Goal: Complete application form

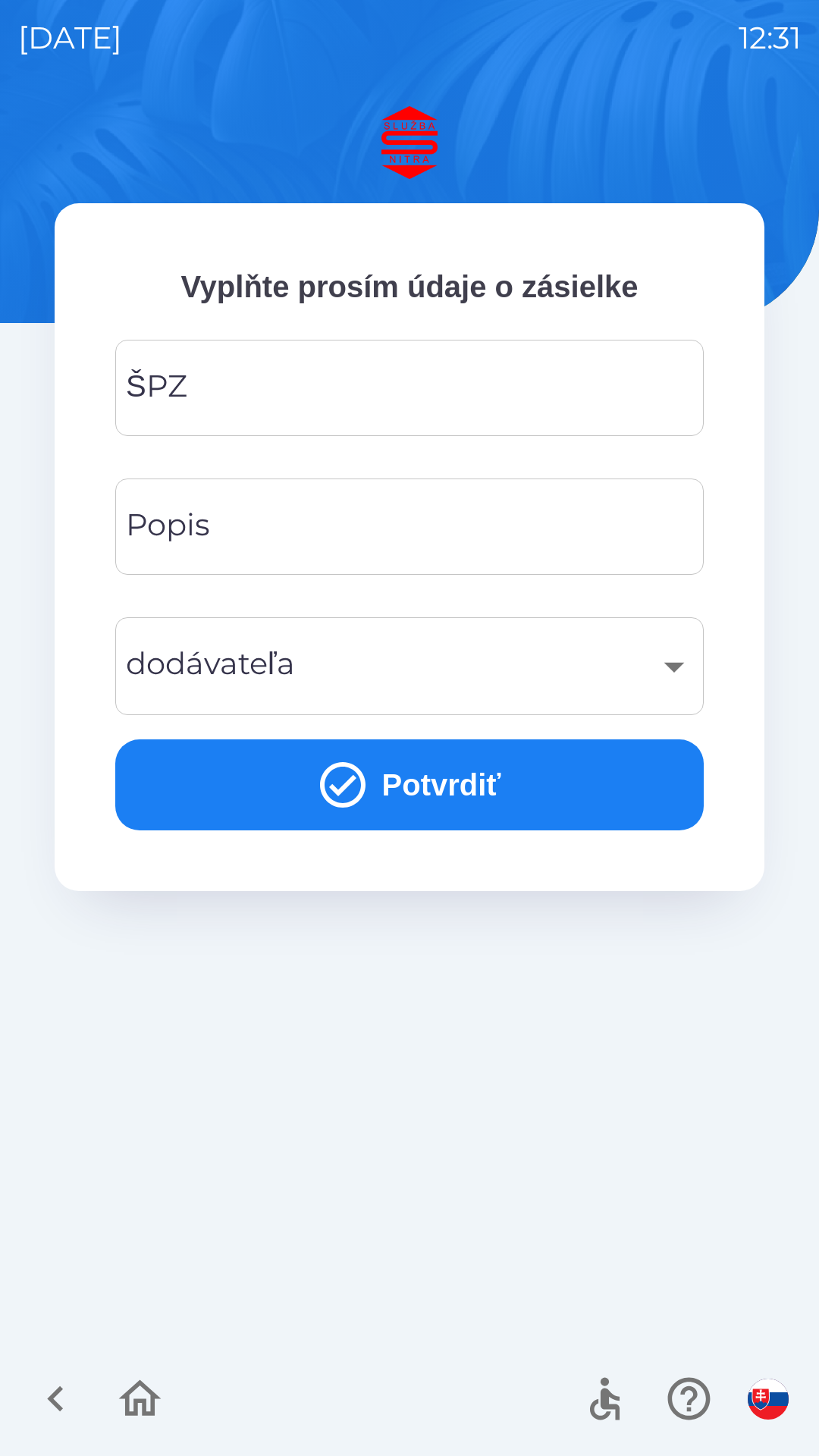
click at [387, 341] on div "ŠPZ" at bounding box center [410, 387] width 589 height 96
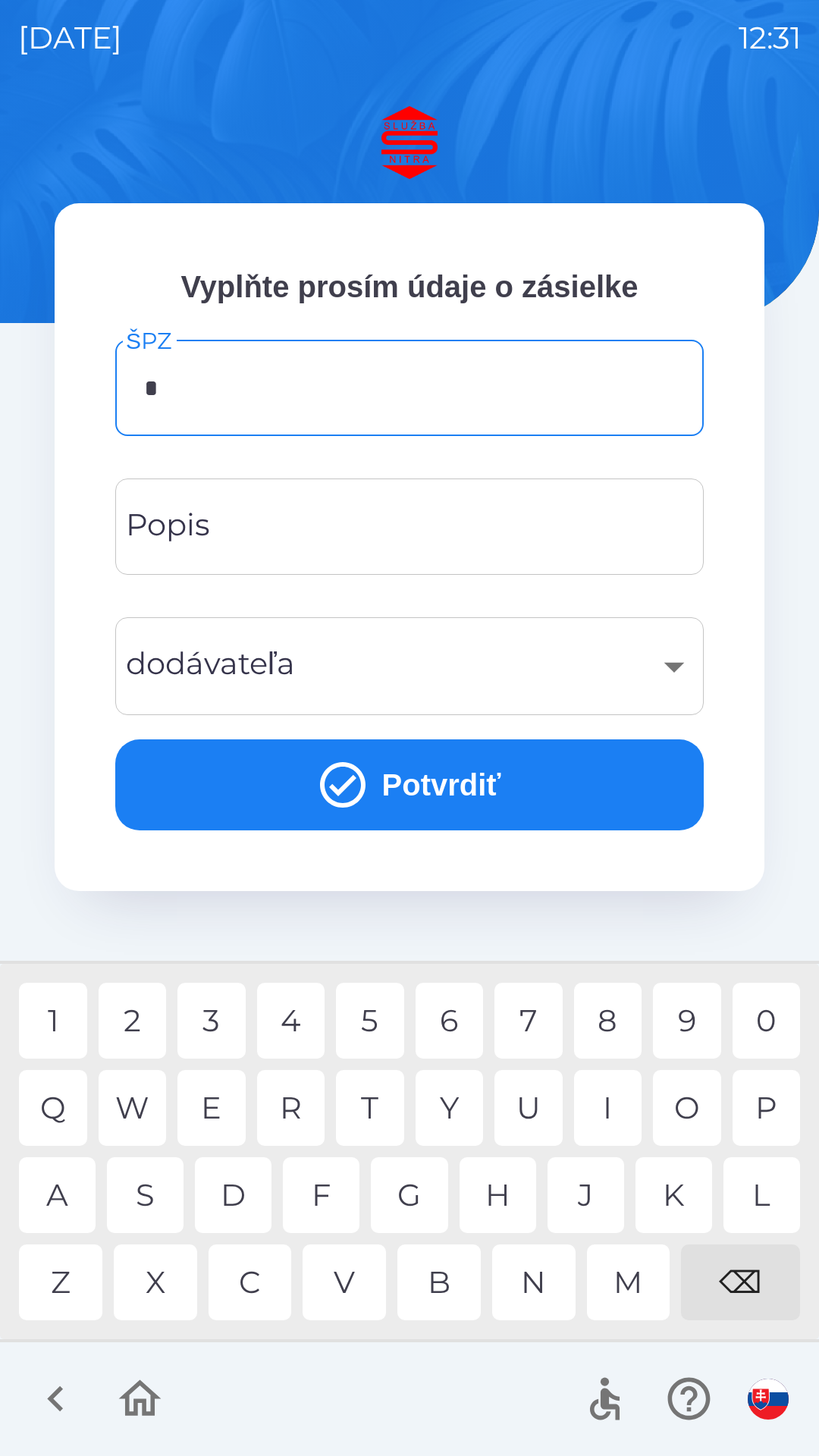
click at [157, 1201] on div "S" at bounding box center [146, 1195] width 77 height 76
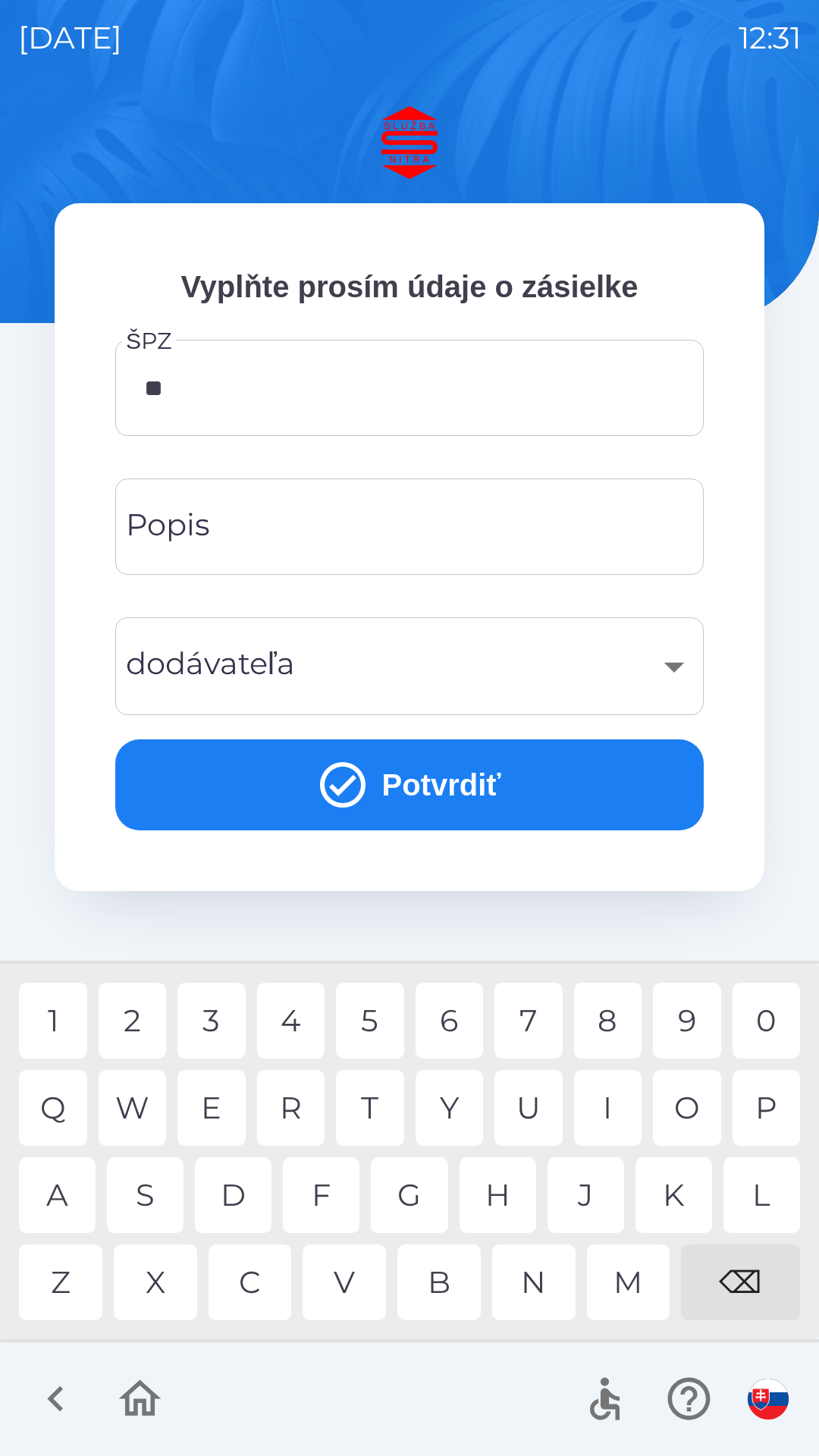
click at [67, 1193] on div "A" at bounding box center [57, 1195] width 77 height 76
click at [215, 1027] on div "3" at bounding box center [211, 1021] width 68 height 76
click at [210, 1104] on div "E" at bounding box center [211, 1108] width 68 height 76
type input "*******"
click at [288, 523] on input "Popis" at bounding box center [410, 527] width 552 height 60
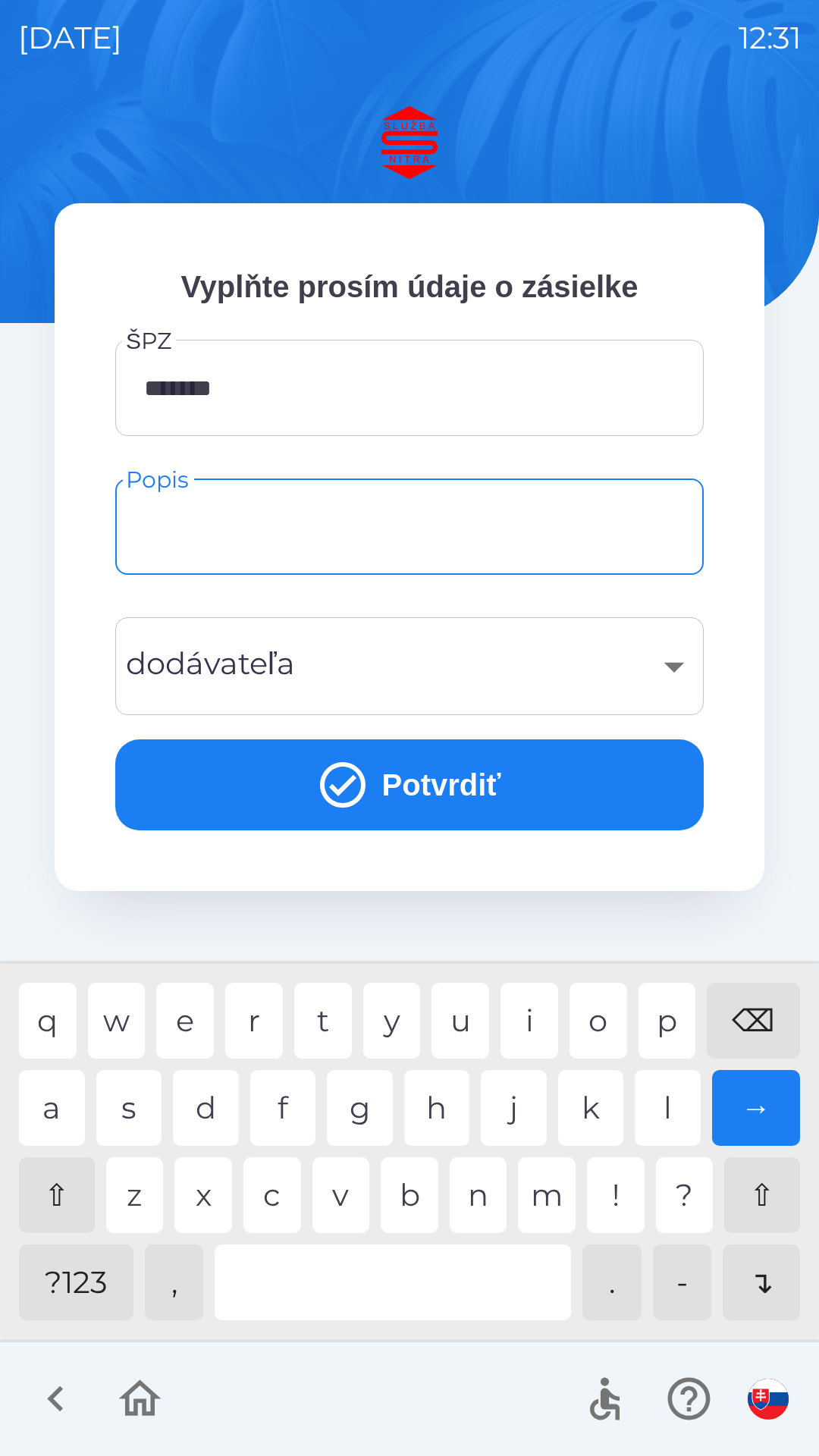
click at [677, 658] on div "​" at bounding box center [410, 666] width 552 height 61
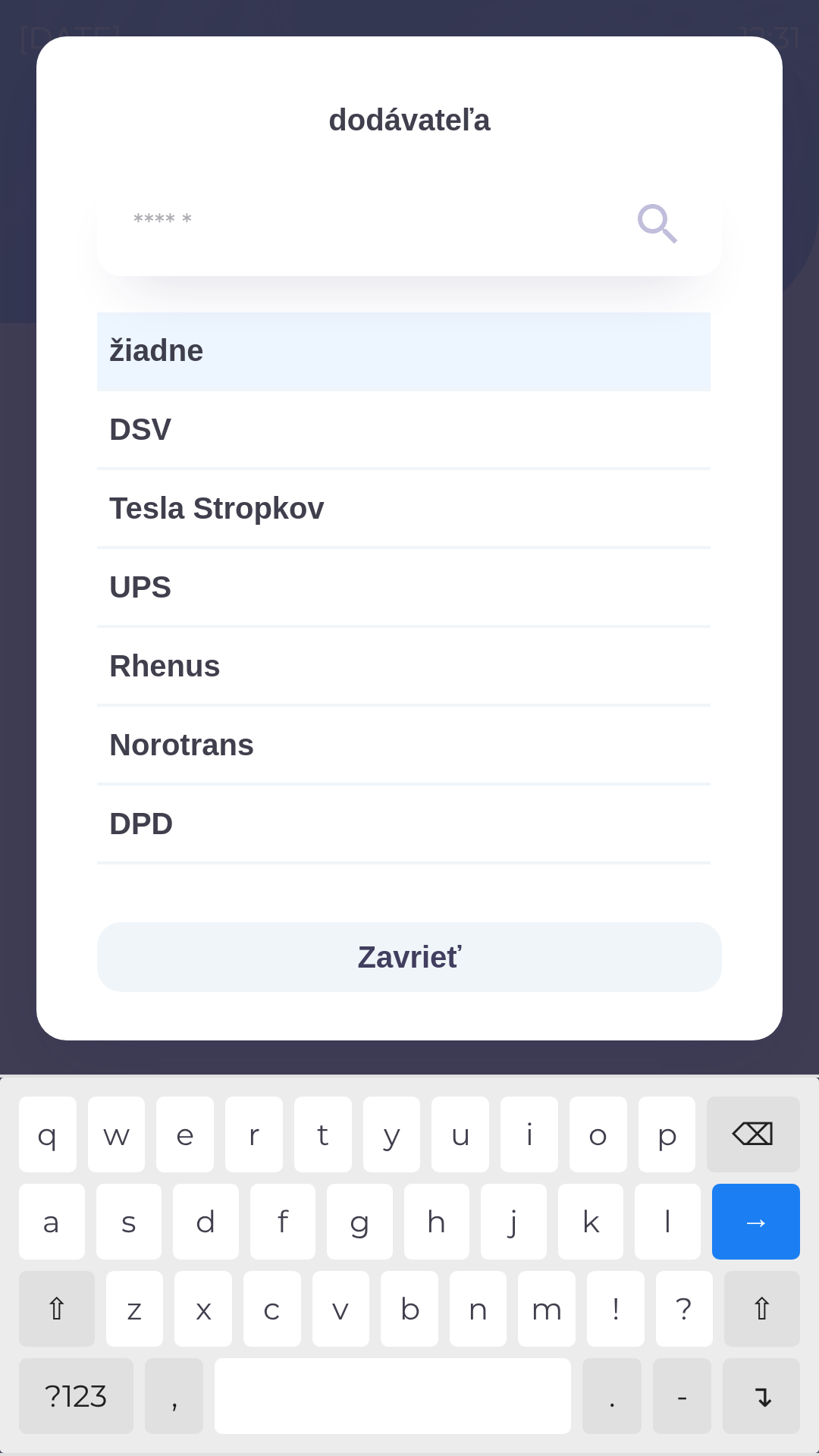
click at [250, 739] on span "Norotrans" at bounding box center [404, 744] width 590 height 45
type input "***"
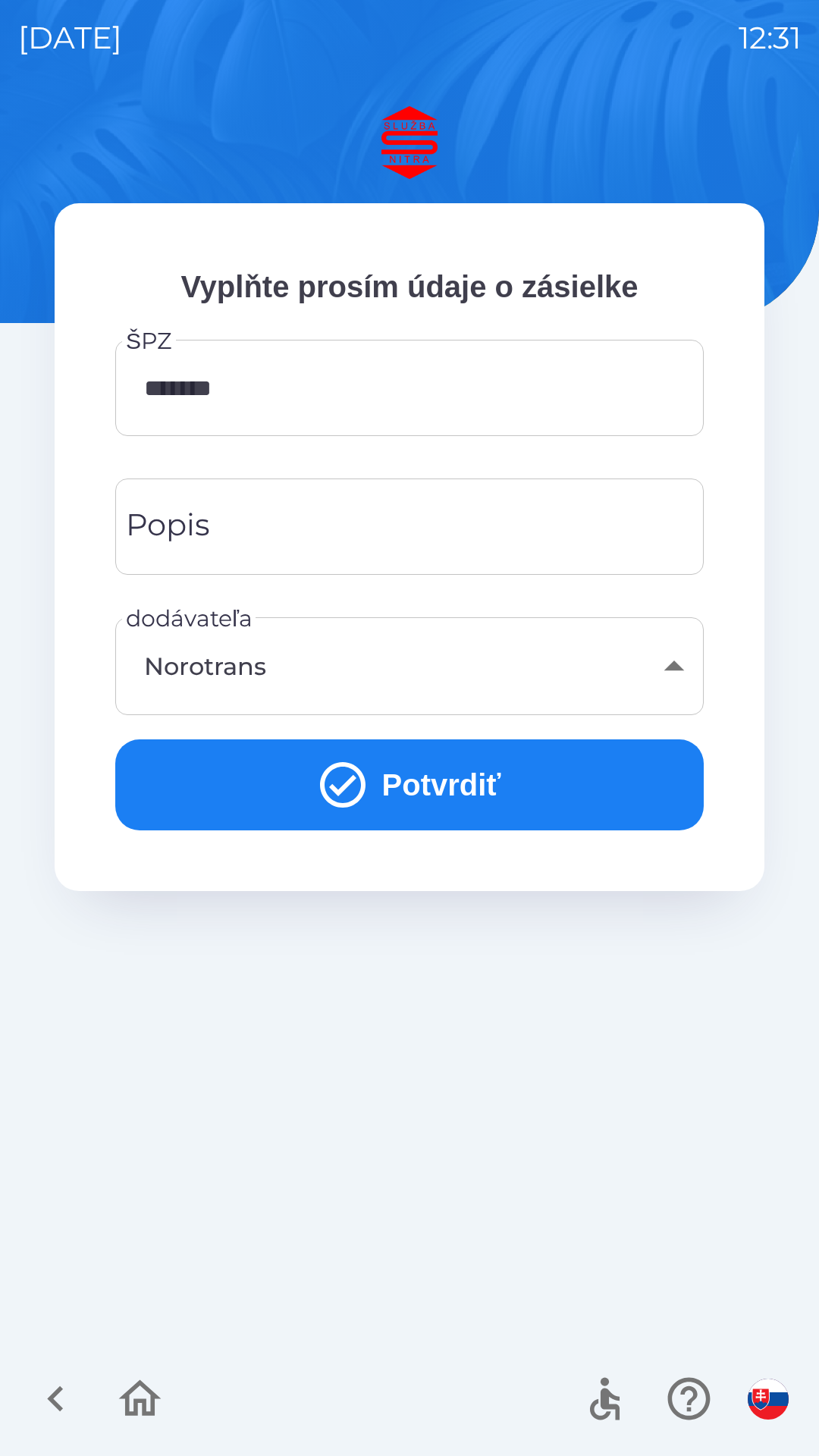
click at [448, 781] on button "Potvrdiť" at bounding box center [410, 785] width 589 height 91
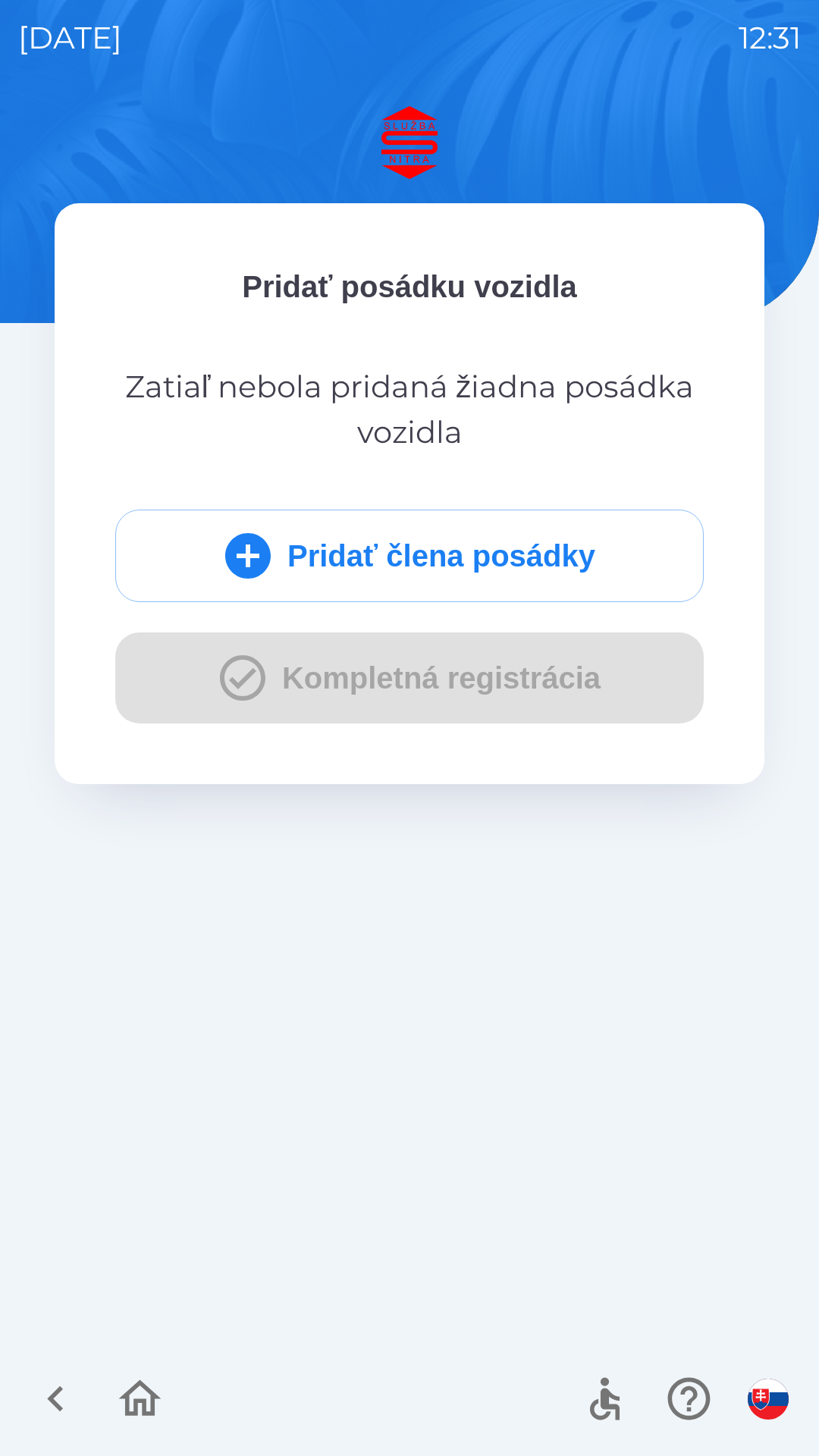
click at [465, 568] on button "Pridať člena posádky" at bounding box center [410, 556] width 589 height 92
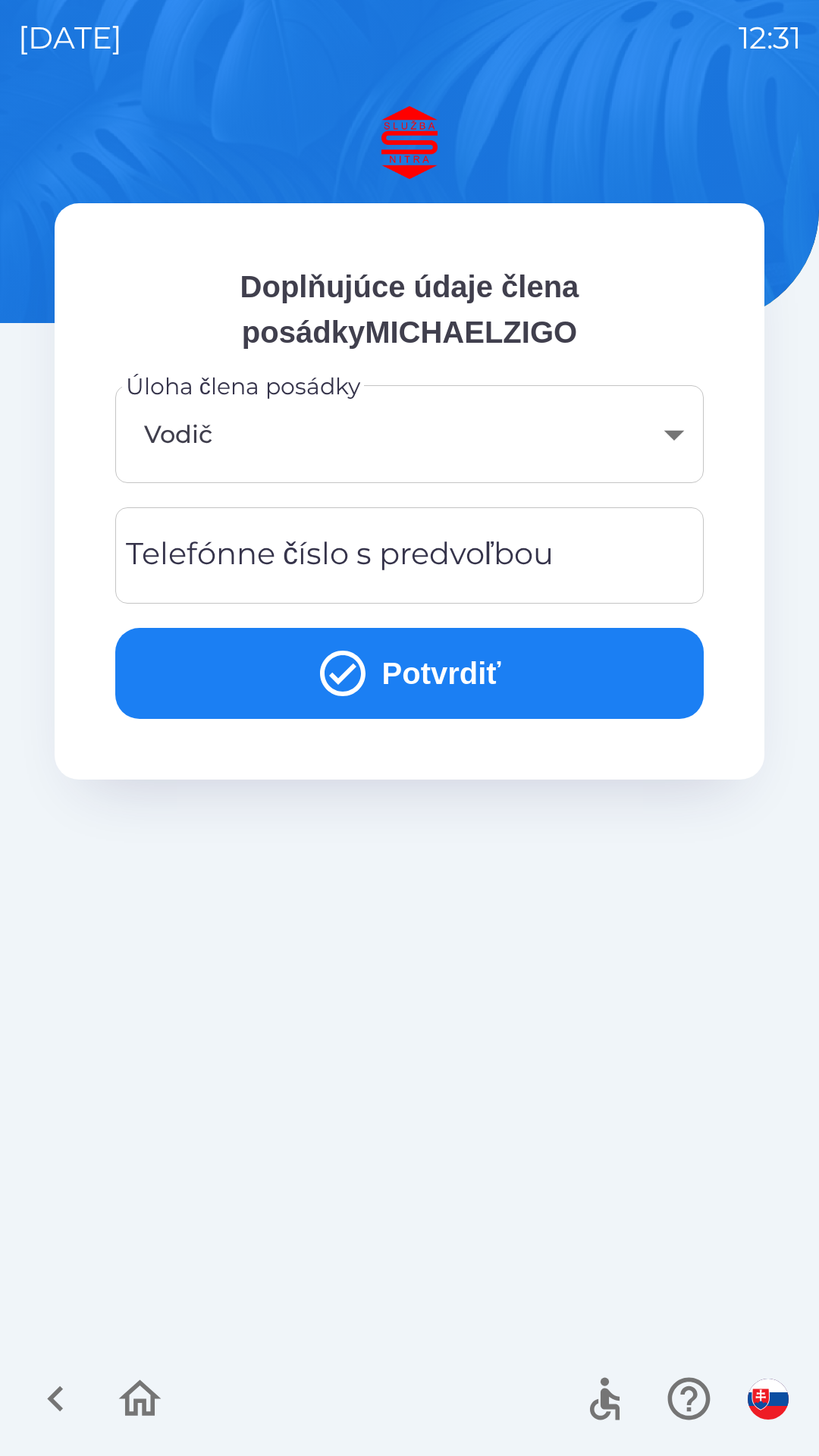
click at [429, 545] on div "Telefónne číslo s predvoľbou Telefónne číslo s predvoľbou" at bounding box center [410, 555] width 589 height 96
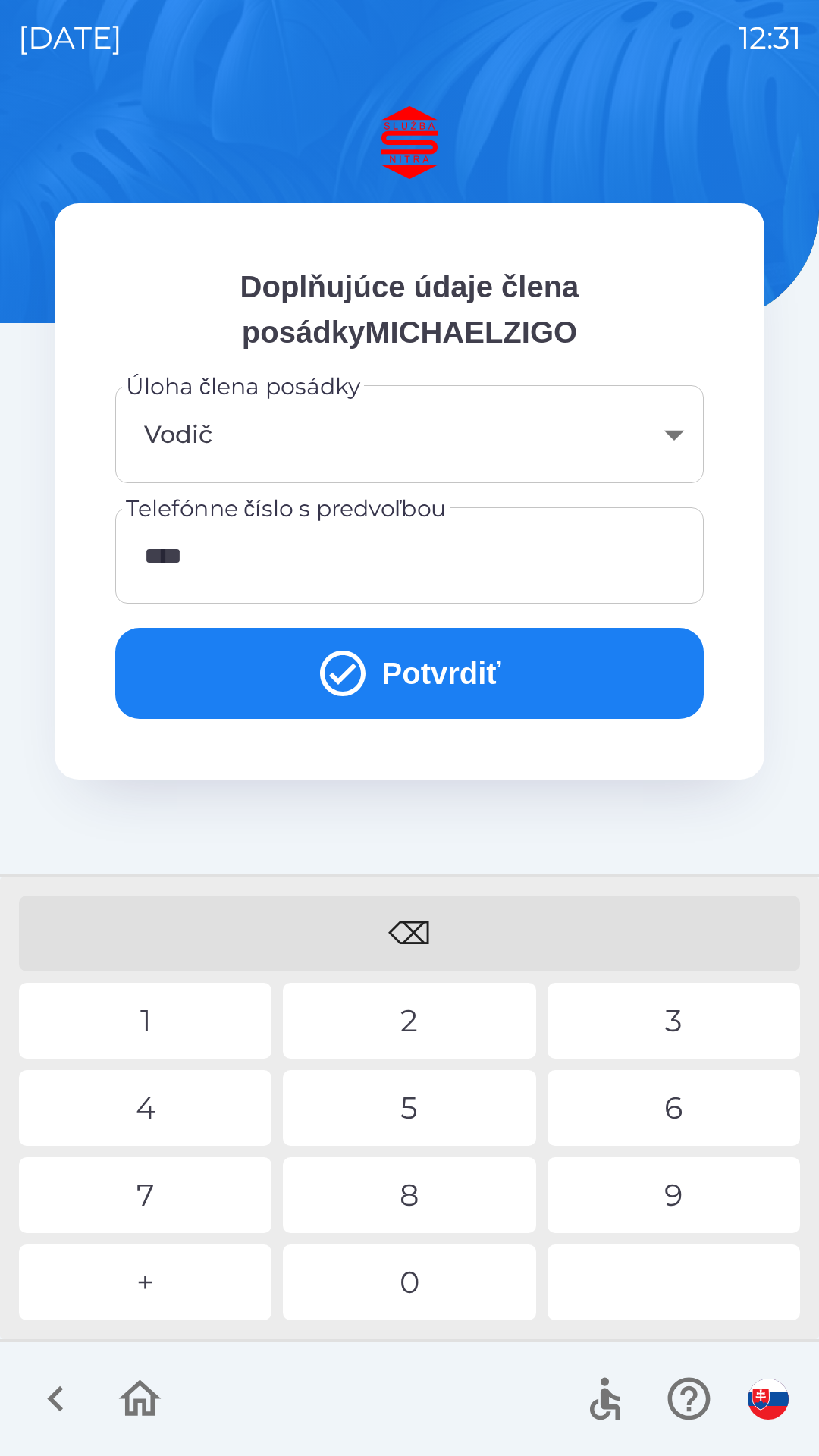
click at [215, 1000] on div "1" at bounding box center [145, 1021] width 253 height 76
click at [442, 1290] on div "0" at bounding box center [409, 1282] width 253 height 76
click at [438, 1279] on div "0" at bounding box center [409, 1282] width 253 height 76
click at [418, 1198] on div "8" at bounding box center [409, 1195] width 253 height 76
click at [411, 1101] on div "5" at bounding box center [409, 1108] width 253 height 76
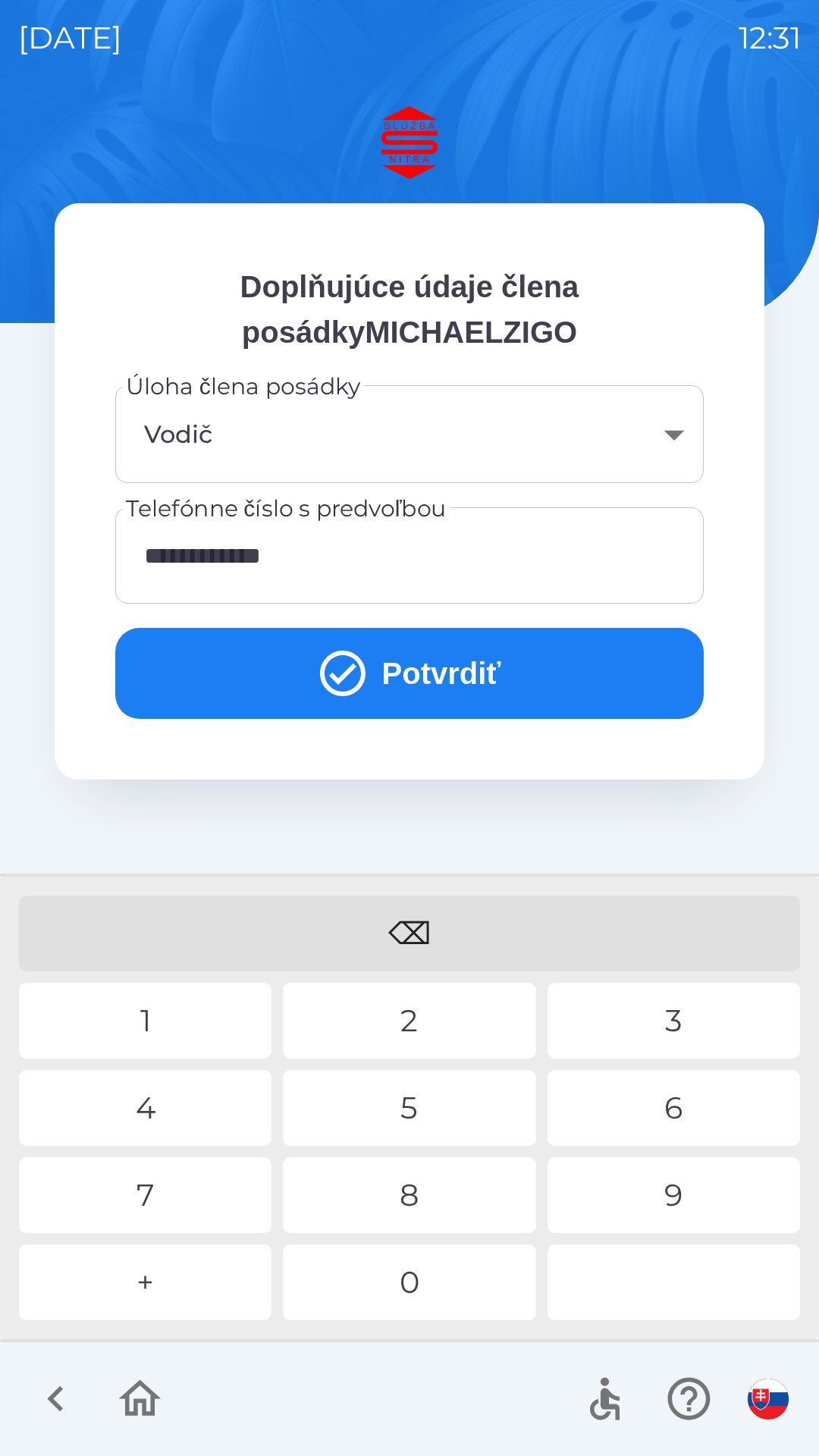
type input "**********"
click at [384, 672] on button "Potvrdiť" at bounding box center [410, 673] width 589 height 91
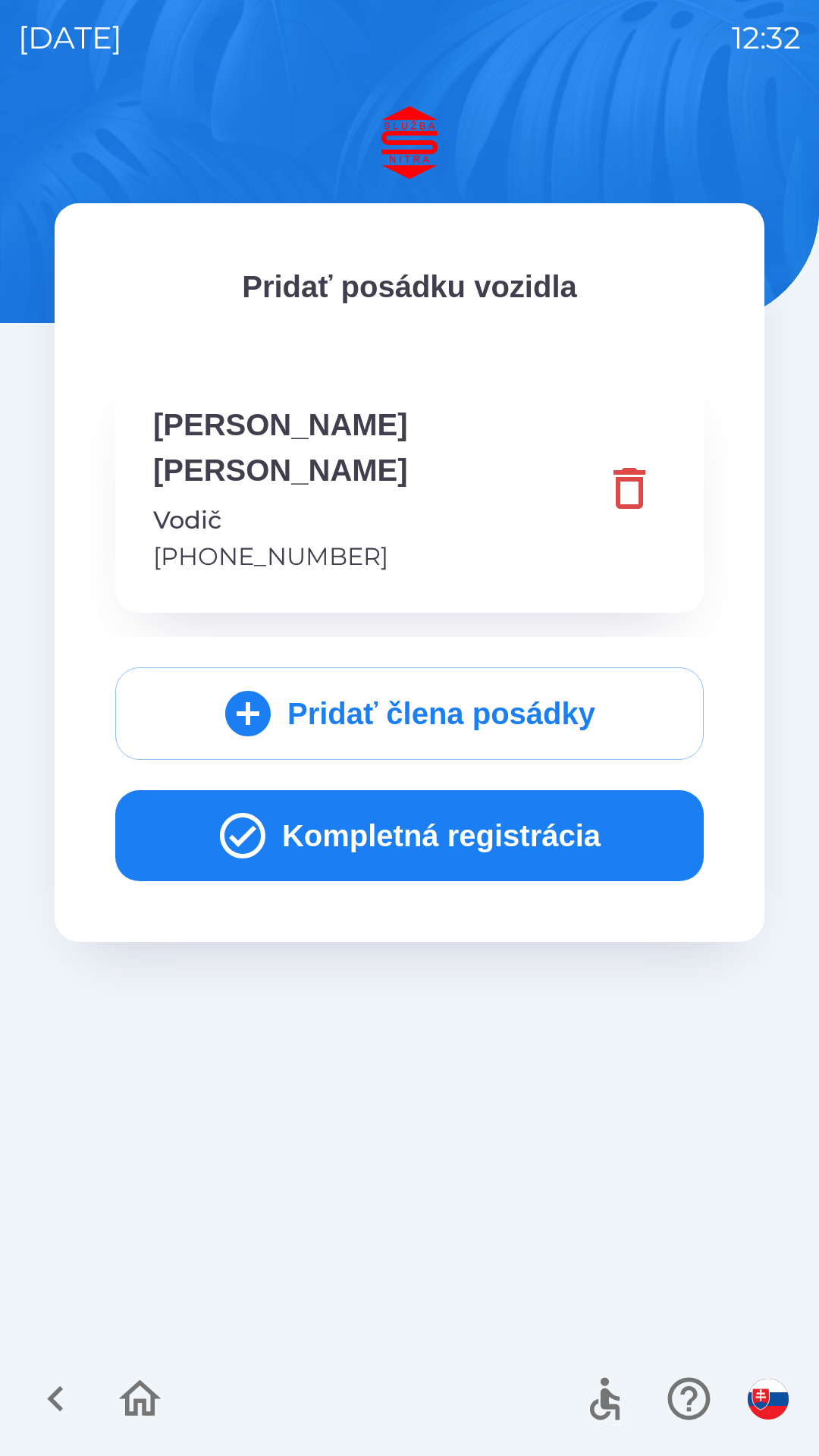
click at [463, 791] on button "Kompletná registrácia" at bounding box center [410, 836] width 589 height 91
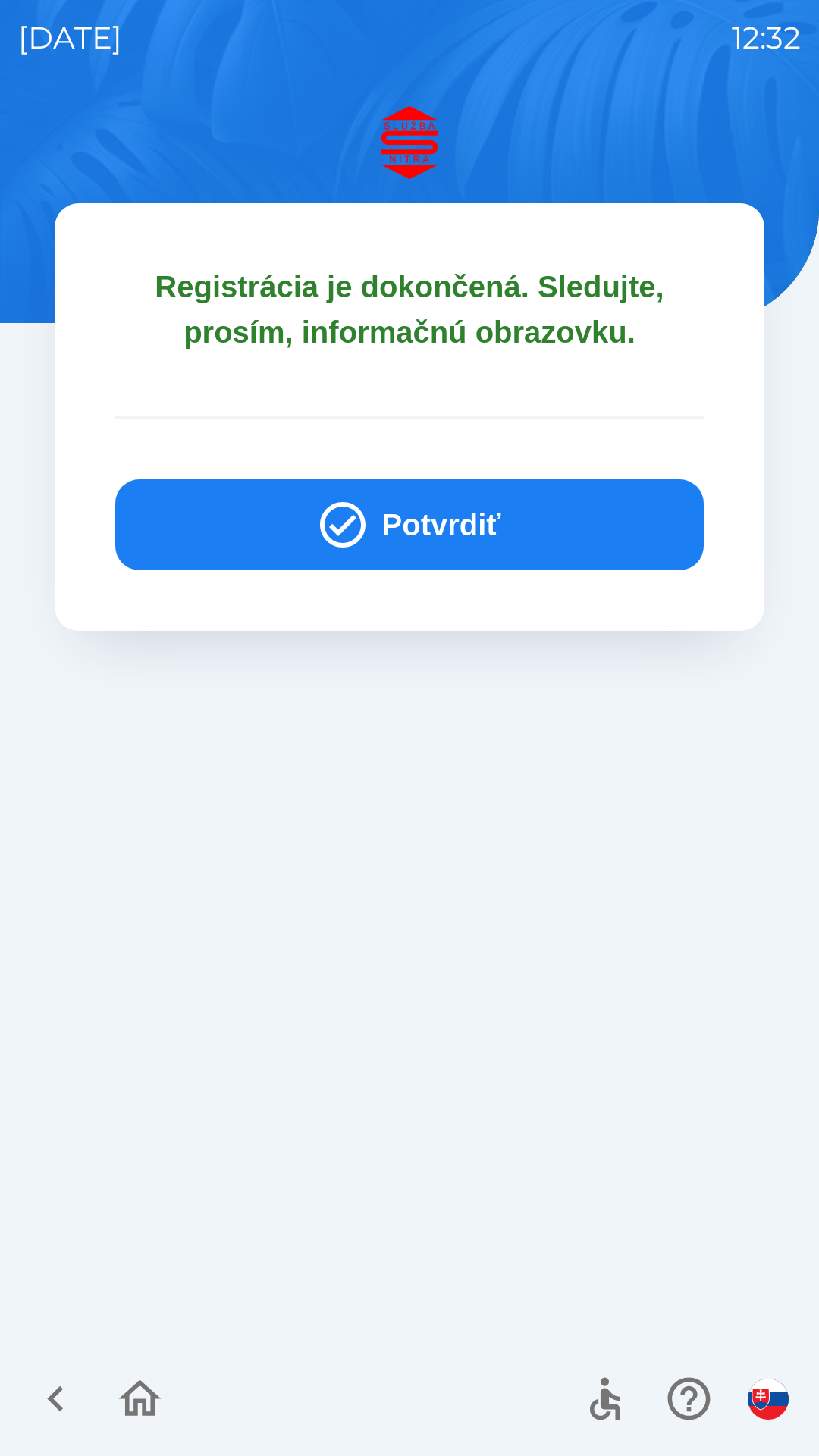
click at [455, 513] on button "Potvrdiť" at bounding box center [410, 524] width 589 height 91
